Goal: Transaction & Acquisition: Obtain resource

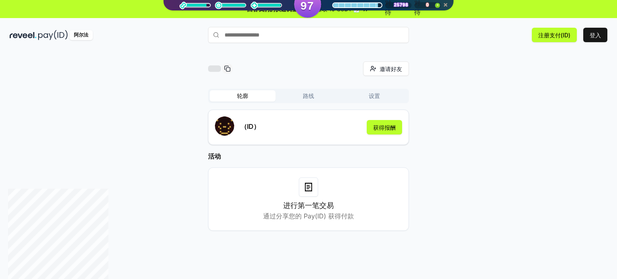
click at [314, 199] on div "进行第一笔交易 通过分享您的 Pay(ID) 获得付款" at bounding box center [308, 198] width 181 height 43
click at [602, 37] on button "登入" at bounding box center [595, 35] width 24 height 14
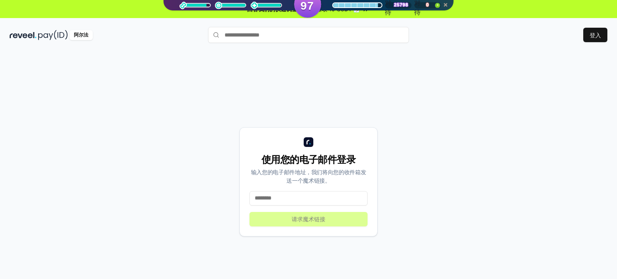
click at [297, 200] on input at bounding box center [308, 198] width 118 height 14
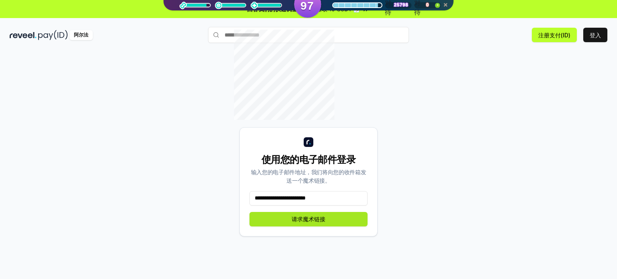
type input "**********"
click at [325, 216] on font "请求魔术链接" at bounding box center [308, 219] width 34 height 7
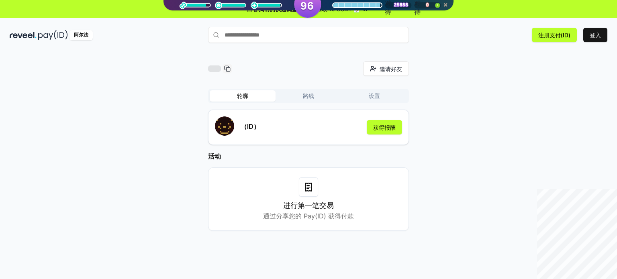
click at [214, 67] on div at bounding box center [214, 68] width 13 height 6
click at [270, 34] on input "text" at bounding box center [308, 35] width 201 height 16
click at [389, 128] on font "获得报酬" at bounding box center [384, 127] width 22 height 7
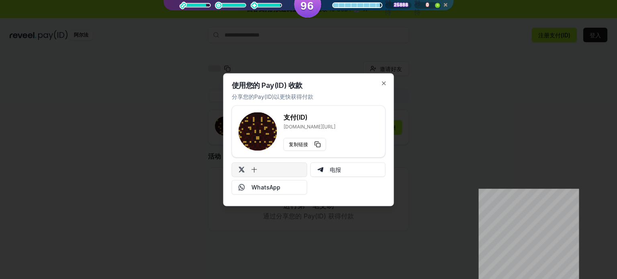
click at [270, 173] on button "十" at bounding box center [269, 169] width 75 height 14
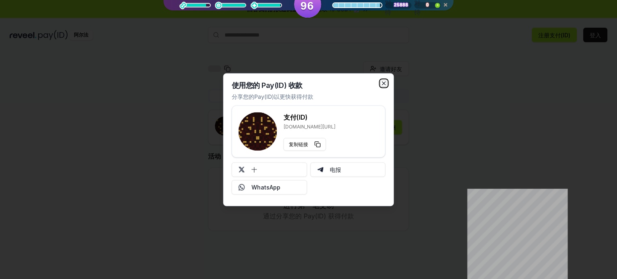
click at [384, 84] on icon "button" at bounding box center [384, 83] width 6 height 6
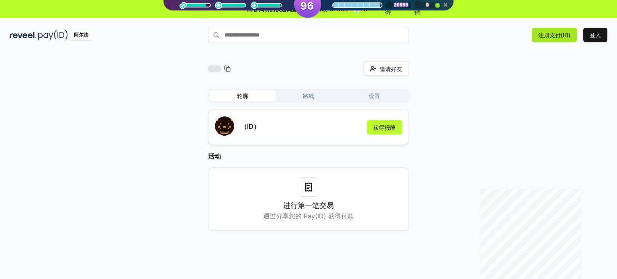
click at [551, 33] on font "注册支付(ID)" at bounding box center [554, 35] width 32 height 7
click at [259, 33] on input "text" at bounding box center [308, 35] width 201 height 16
click at [301, 200] on h3 "进行第一笔交易" at bounding box center [308, 205] width 51 height 11
click at [310, 218] on font "通过分享您的 Pay(ID) 获得付款" at bounding box center [308, 216] width 91 height 8
click at [311, 175] on div "进行第一笔交易 通过分享您的 Pay(ID) 获得付款" at bounding box center [308, 198] width 201 height 63
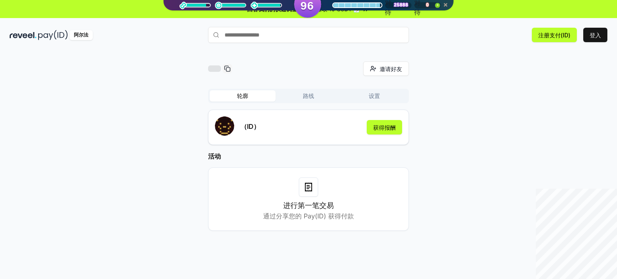
click at [304, 189] on icon at bounding box center [308, 187] width 10 height 10
click at [310, 217] on font "通过分享您的 Pay(ID) 获得付款" at bounding box center [308, 216] width 91 height 8
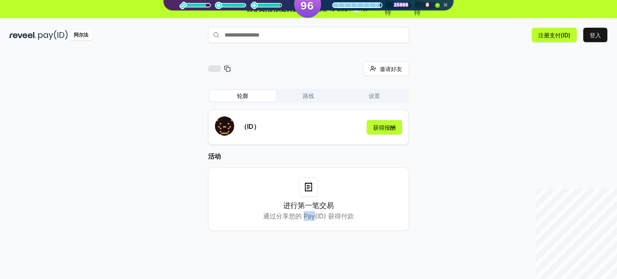
click at [310, 217] on font "通过分享您的 Pay(ID) 获得付款" at bounding box center [308, 216] width 91 height 8
click at [451, 166] on div "邀请好友 邀请 轮廓 路线 设置 （ID） 获得报酬 活动 进行第一笔交易 通过分享您的 Pay(ID) 获得付款" at bounding box center [308, 152] width 597 height 182
click at [314, 98] on button "路线" at bounding box center [308, 95] width 66 height 11
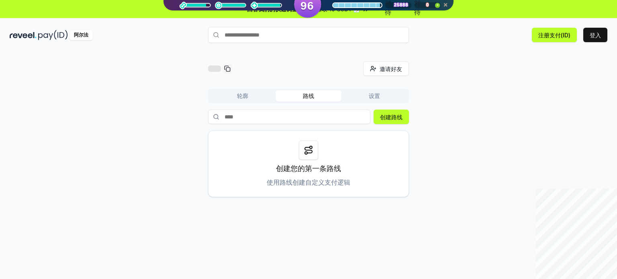
click at [375, 97] on font "设置" at bounding box center [374, 95] width 11 height 7
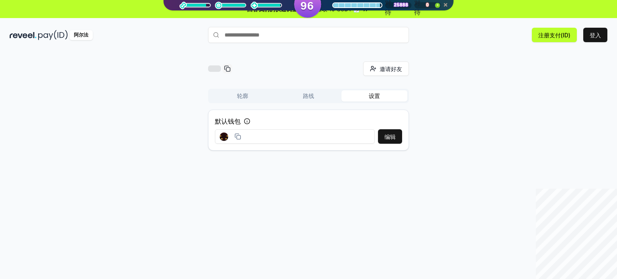
click at [242, 96] on font "轮廓" at bounding box center [242, 95] width 11 height 7
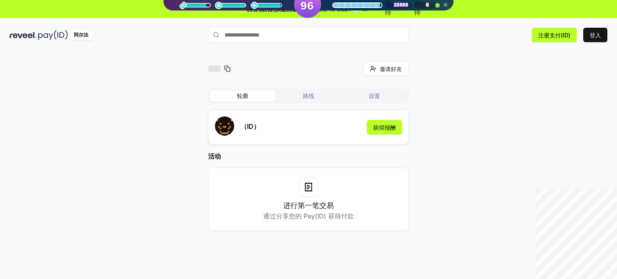
click at [316, 205] on font "进行第一笔交易" at bounding box center [308, 205] width 51 height 8
click at [265, 36] on input "text" at bounding box center [308, 35] width 201 height 16
click at [306, 198] on div "进行第一笔交易 通过分享您的 Pay(ID) 获得付款" at bounding box center [308, 198] width 181 height 43
click at [230, 129] on rect "submit" at bounding box center [224, 125] width 19 height 19
click at [253, 131] on p "（ID）" at bounding box center [249, 127] width 19 height 10
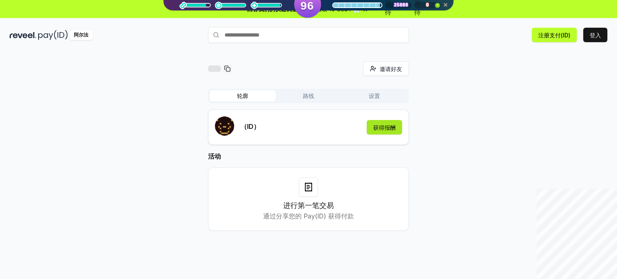
click at [385, 130] on font "获得报酬" at bounding box center [384, 127] width 22 height 7
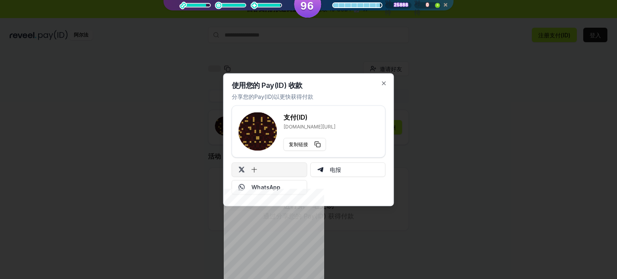
click at [273, 170] on button "十" at bounding box center [269, 169] width 75 height 14
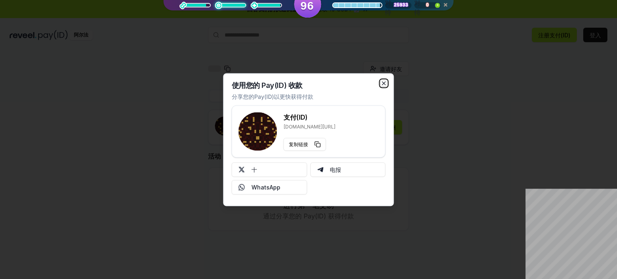
click at [383, 82] on icon "button" at bounding box center [383, 82] width 3 height 3
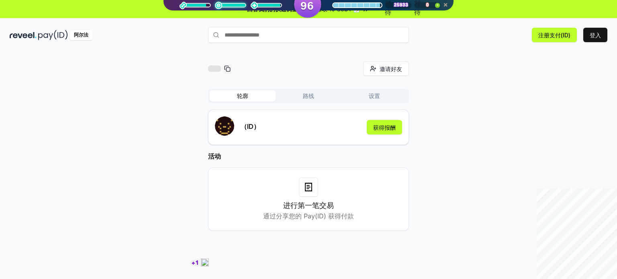
click at [315, 210] on h3 "进行第一笔交易" at bounding box center [308, 205] width 51 height 11
click at [445, 4] on font "×" at bounding box center [445, 5] width 4 height 8
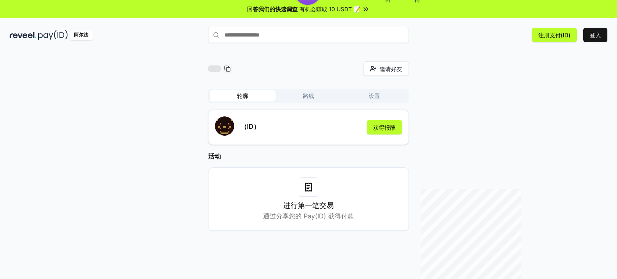
click at [340, 10] on font "有机会赚取 10 USDT 📝" at bounding box center [329, 9] width 61 height 7
click at [302, 38] on input "text" at bounding box center [308, 35] width 201 height 16
click at [391, 68] on font "邀请好友" at bounding box center [390, 68] width 22 height 7
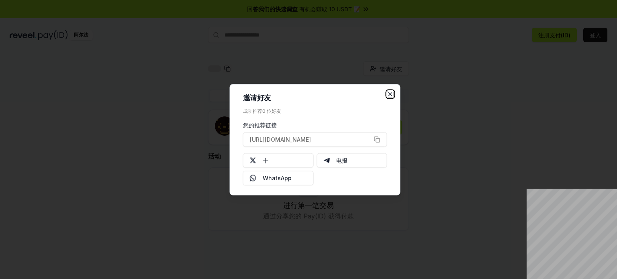
click at [392, 93] on icon "button" at bounding box center [390, 94] width 6 height 6
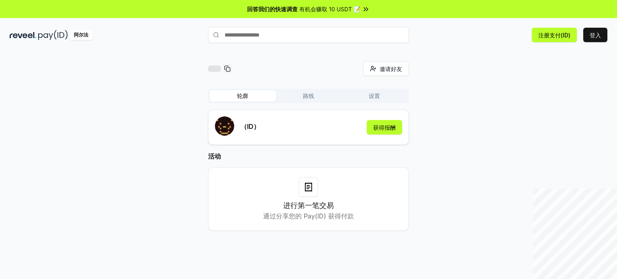
click at [325, 92] on button "路线" at bounding box center [308, 95] width 66 height 11
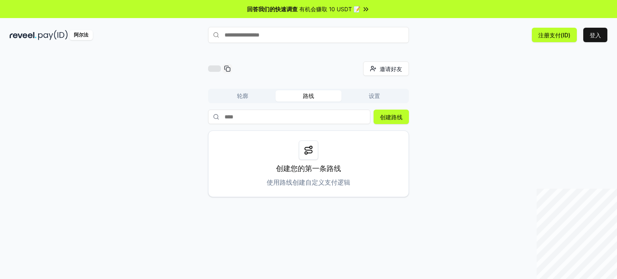
click at [372, 98] on font "设置" at bounding box center [374, 95] width 11 height 7
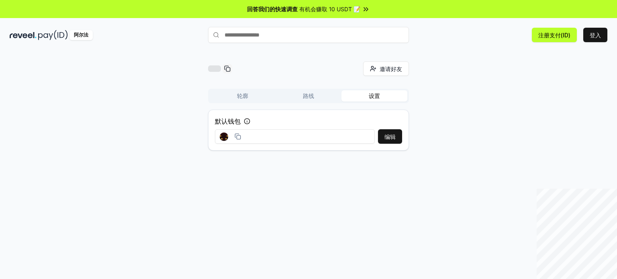
click at [252, 100] on button "轮廓" at bounding box center [243, 95] width 66 height 11
